Goal: Find specific page/section: Find specific page/section

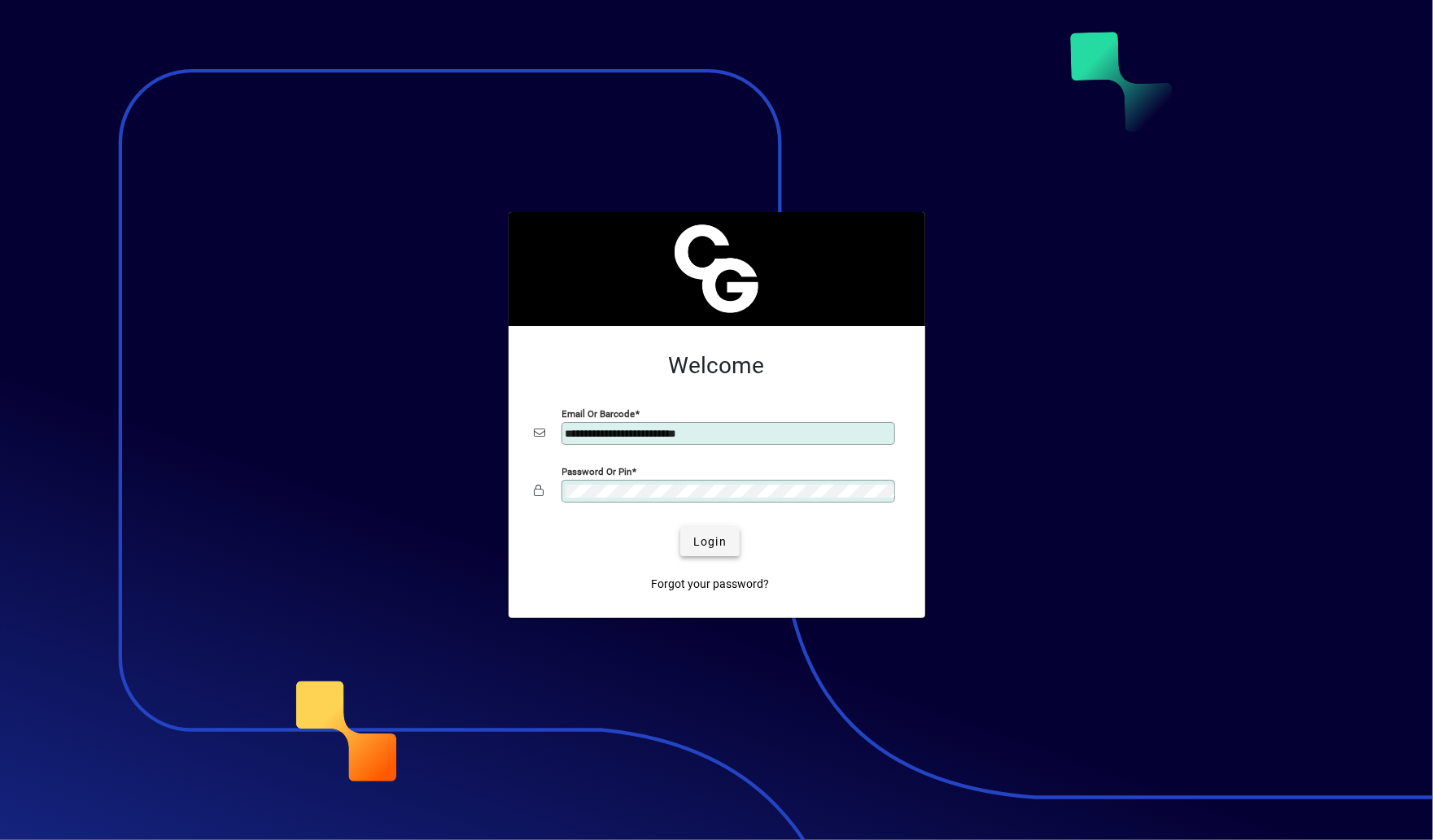
type input "**********"
click at [717, 532] on span "submit" at bounding box center [709, 541] width 59 height 39
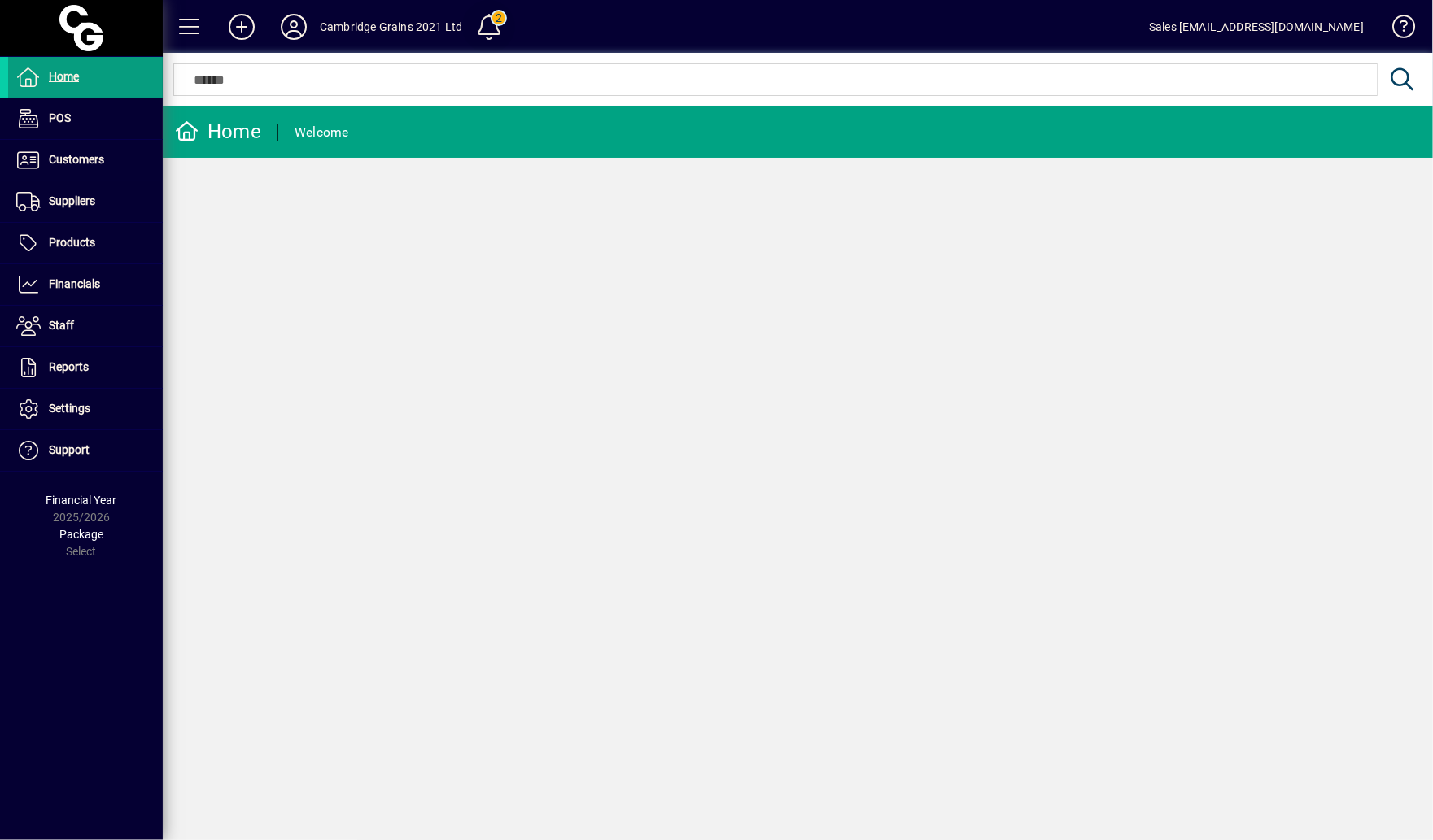
click at [494, 25] on span at bounding box center [488, 26] width 39 height 39
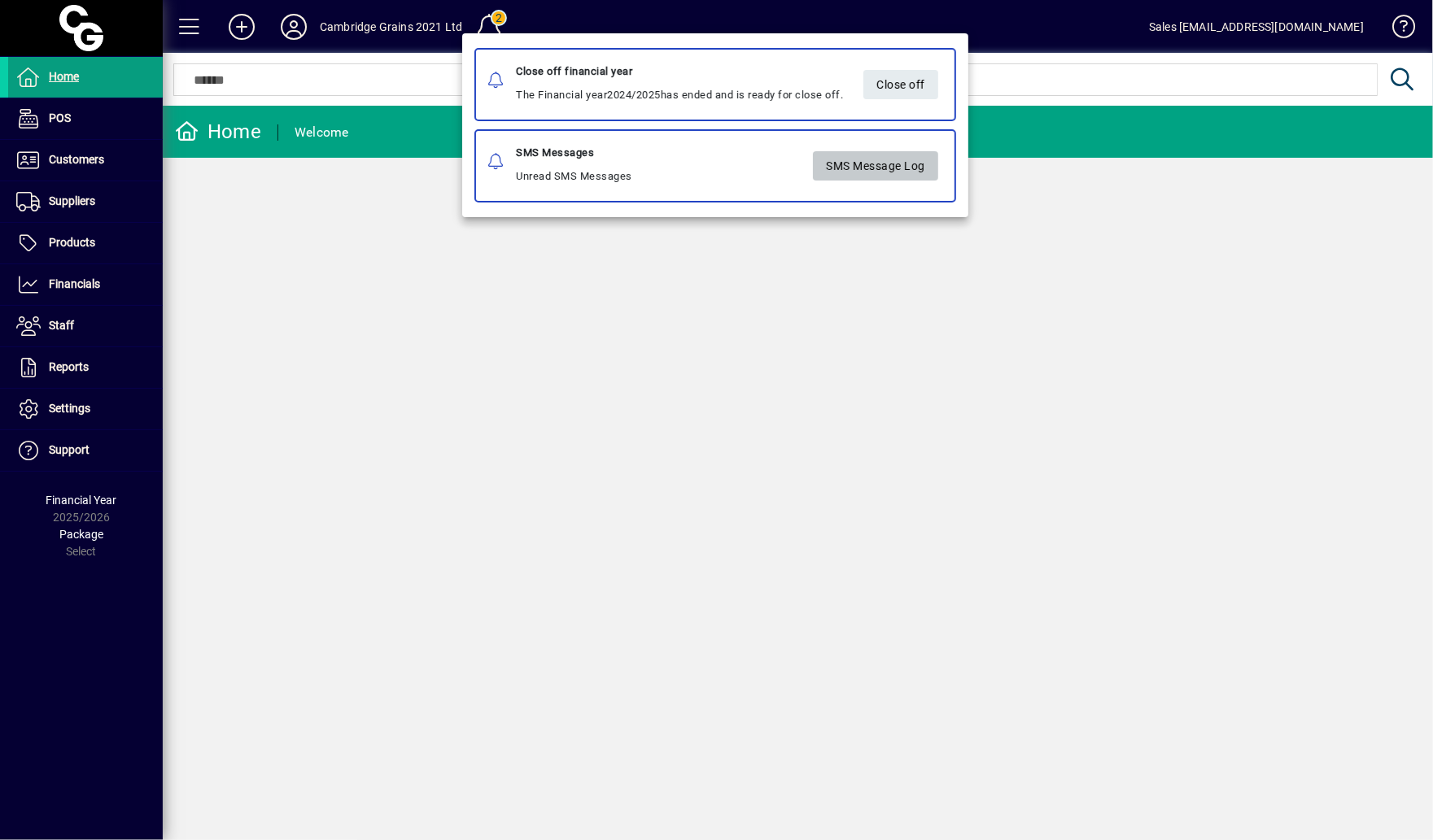
click at [849, 155] on span "SMS Message Log" at bounding box center [875, 165] width 99 height 26
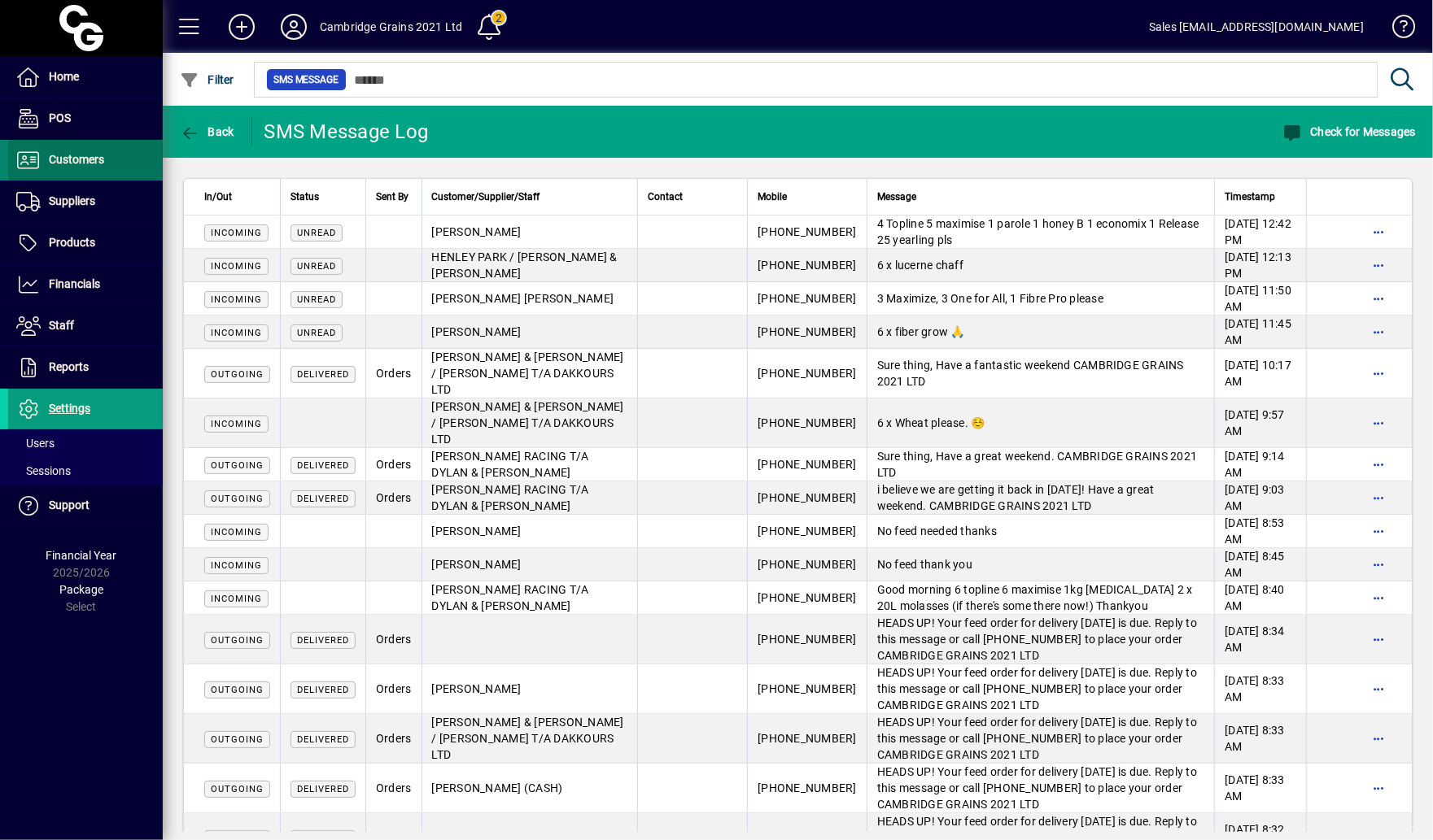
click at [92, 153] on span "Customers" at bounding box center [76, 159] width 56 height 13
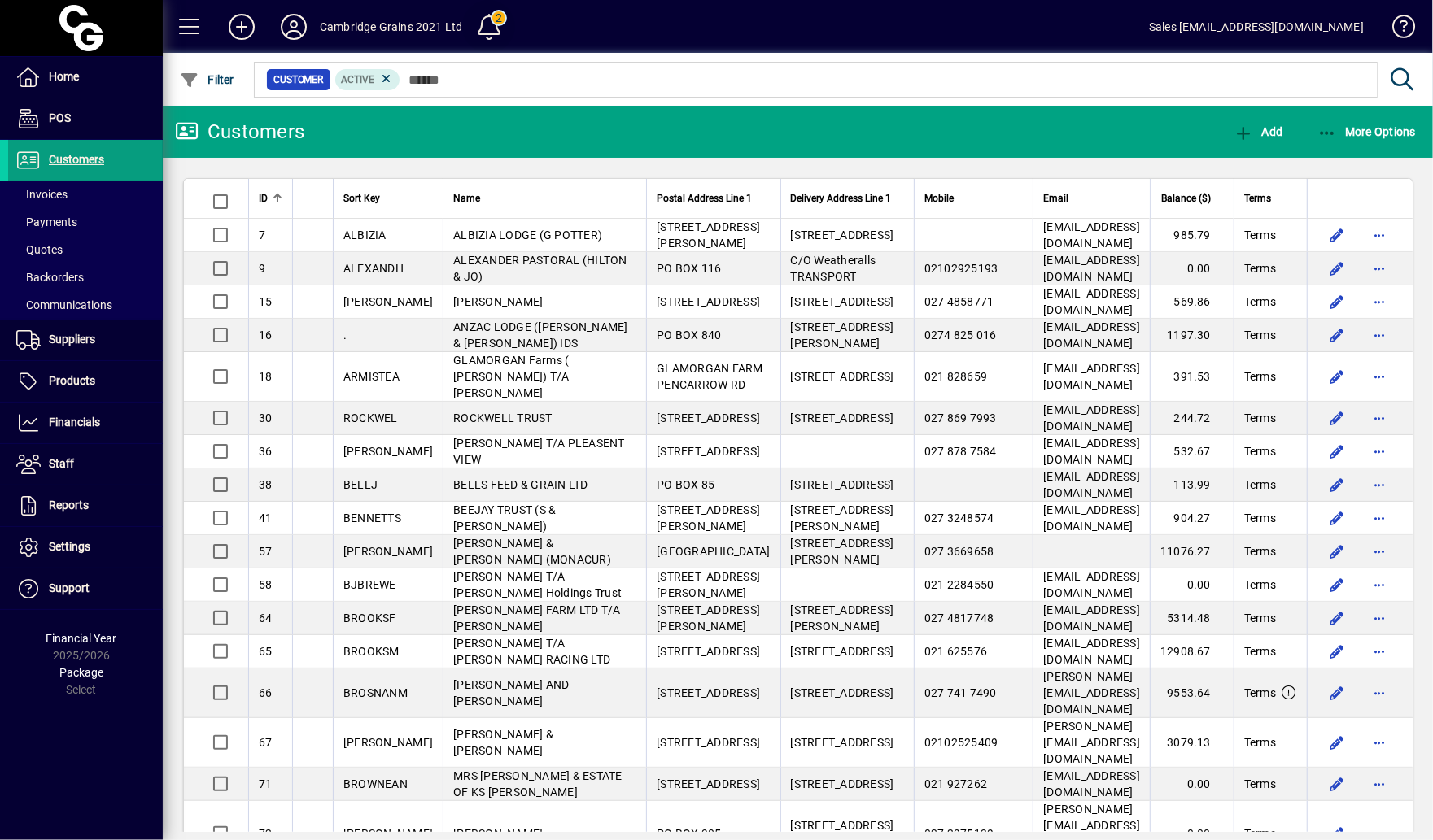
click at [486, 17] on span at bounding box center [488, 26] width 39 height 39
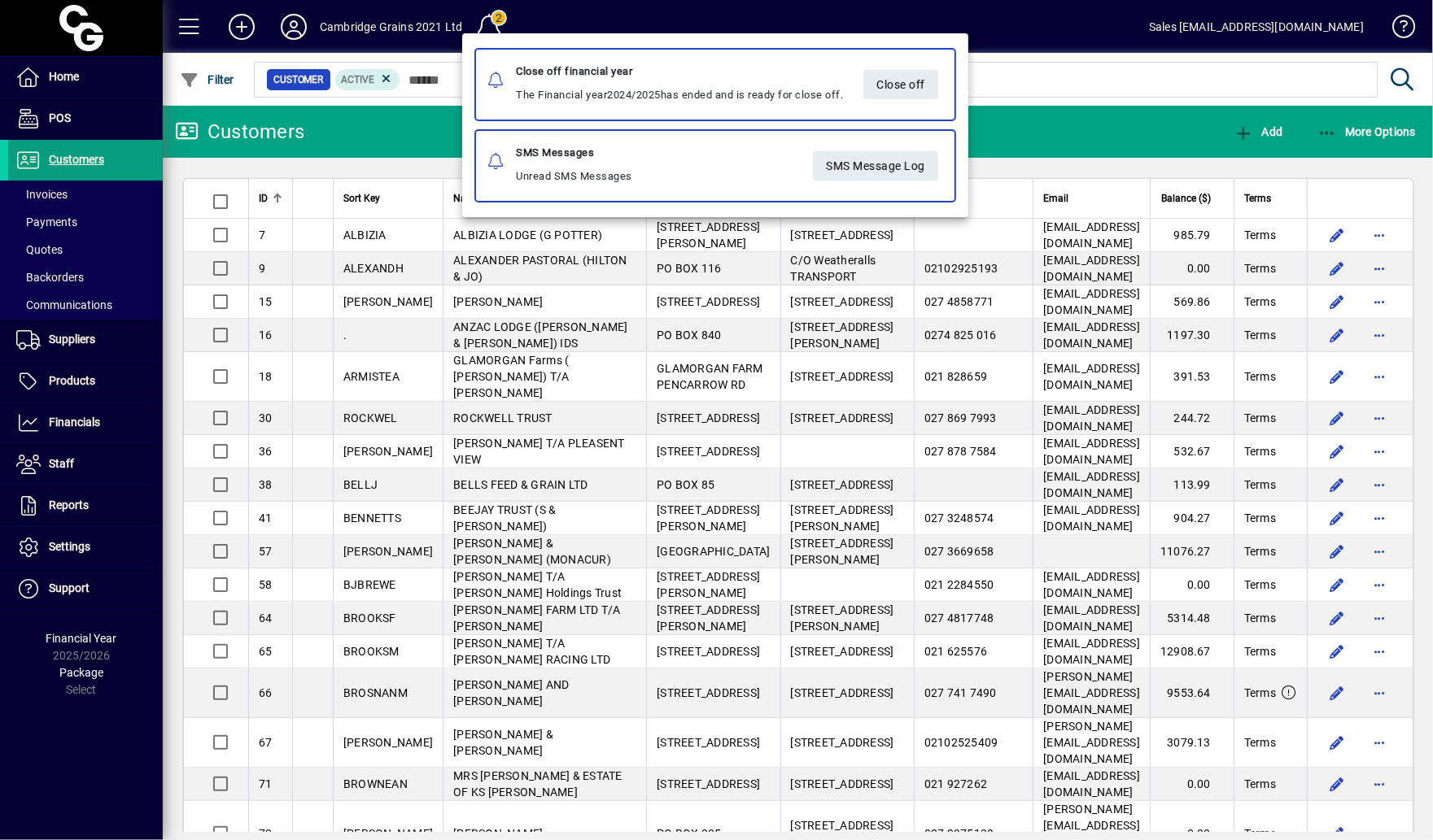
click at [751, 29] on div at bounding box center [716, 420] width 1433 height 840
